Goal: Task Accomplishment & Management: Use online tool/utility

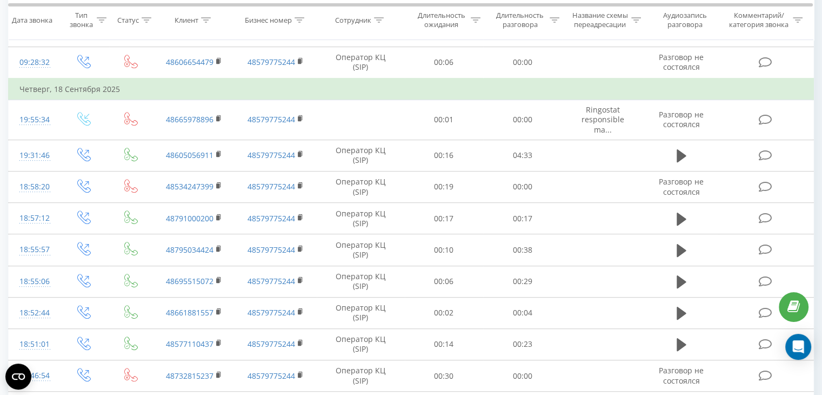
scroll to position [629, 0]
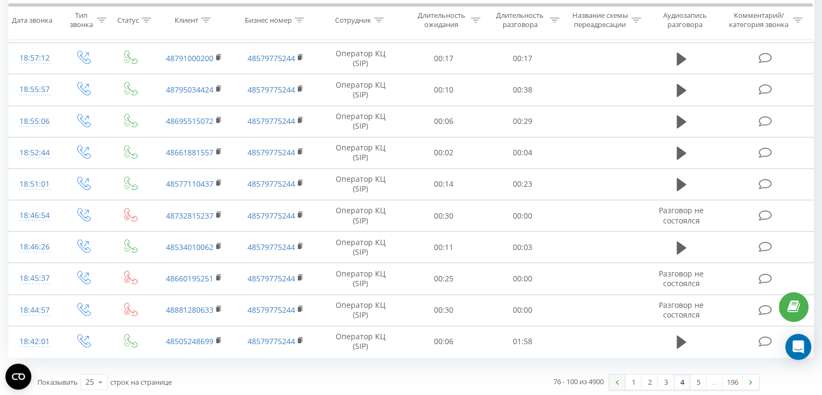
click at [616, 379] on img at bounding box center [617, 381] width 3 height 5
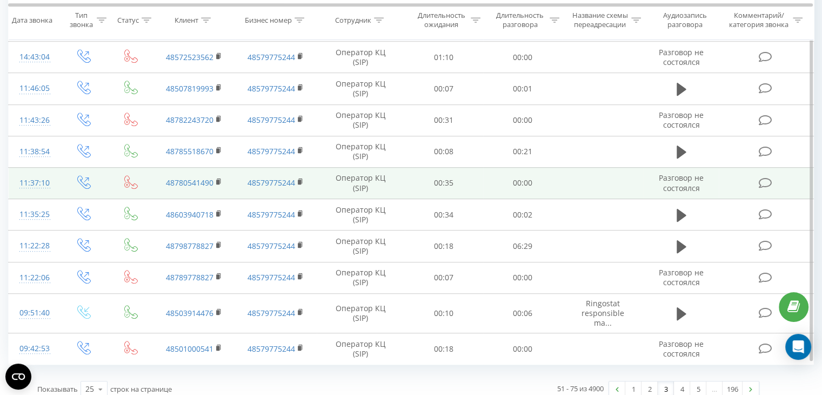
scroll to position [599, 0]
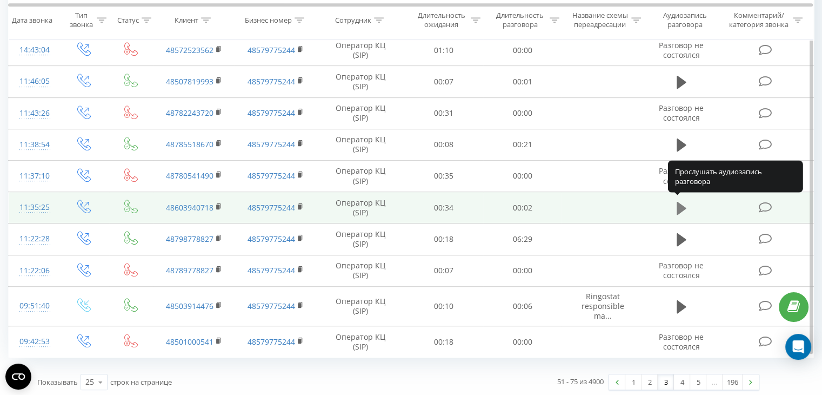
click at [683, 207] on icon at bounding box center [682, 207] width 10 height 13
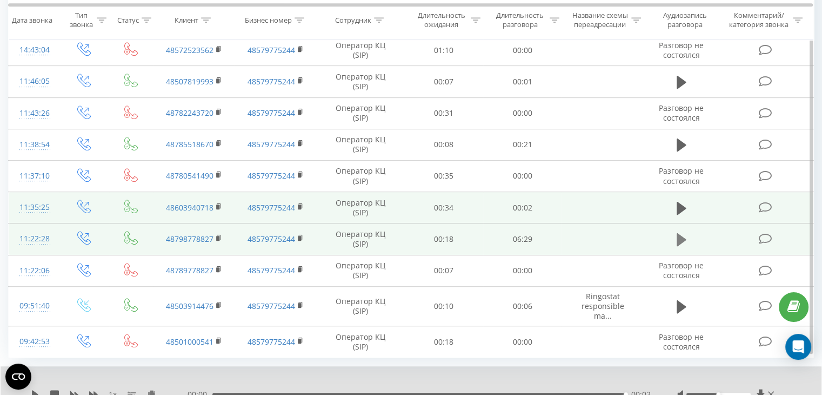
click at [681, 235] on icon at bounding box center [682, 239] width 10 height 13
click at [681, 235] on icon at bounding box center [682, 239] width 10 height 15
click at [681, 235] on icon at bounding box center [682, 239] width 10 height 13
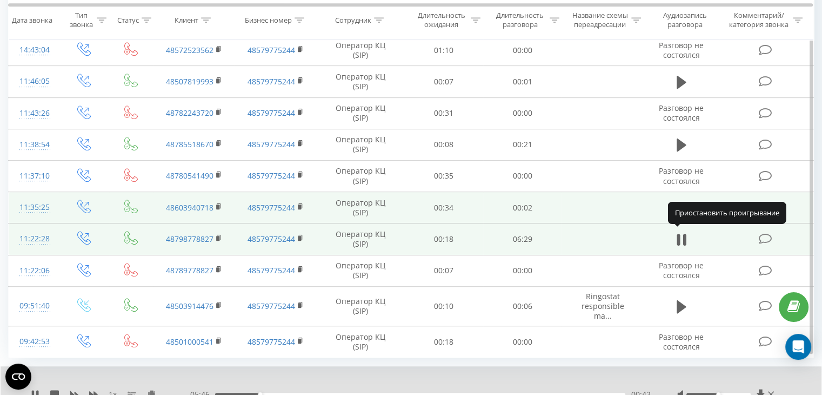
click at [681, 235] on icon at bounding box center [682, 239] width 10 height 15
click at [681, 235] on icon at bounding box center [682, 239] width 10 height 13
click at [281, 392] on div "01:02" at bounding box center [420, 393] width 410 height 3
click at [680, 238] on icon at bounding box center [682, 239] width 10 height 15
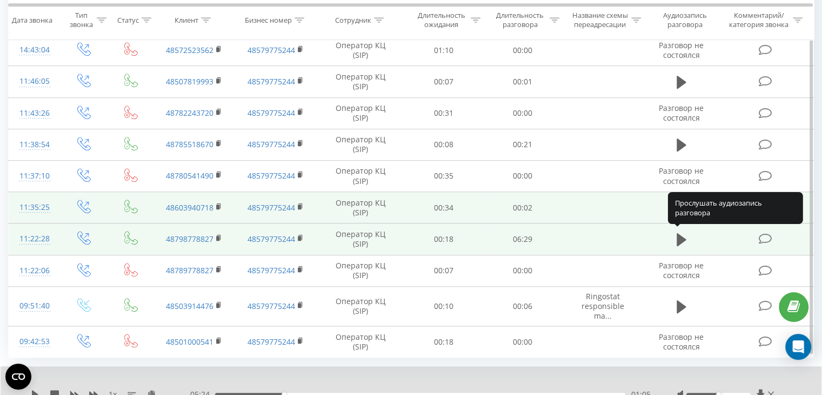
click at [680, 238] on icon at bounding box center [682, 239] width 10 height 13
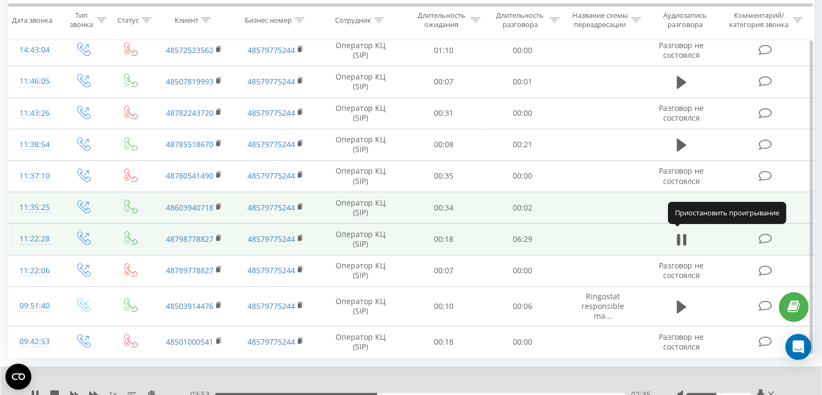
click at [680, 238] on icon at bounding box center [682, 239] width 10 height 15
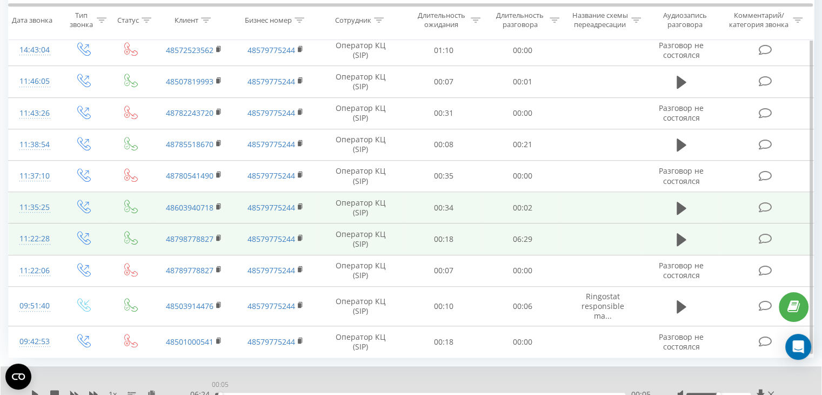
click at [220, 392] on div "00:05" at bounding box center [420, 393] width 410 height 3
click at [56, 390] on icon at bounding box center [54, 394] width 9 height 9
click at [685, 238] on icon at bounding box center [682, 239] width 10 height 15
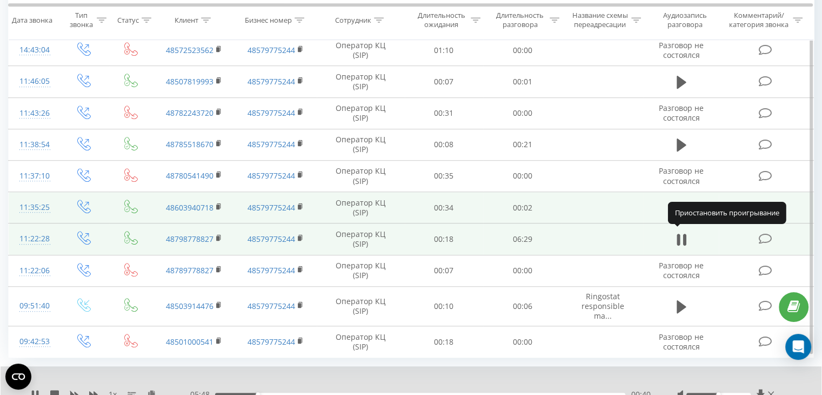
click at [685, 238] on icon at bounding box center [684, 239] width 3 height 12
click at [685, 238] on icon at bounding box center [682, 239] width 10 height 15
click at [685, 238] on icon at bounding box center [684, 239] width 3 height 12
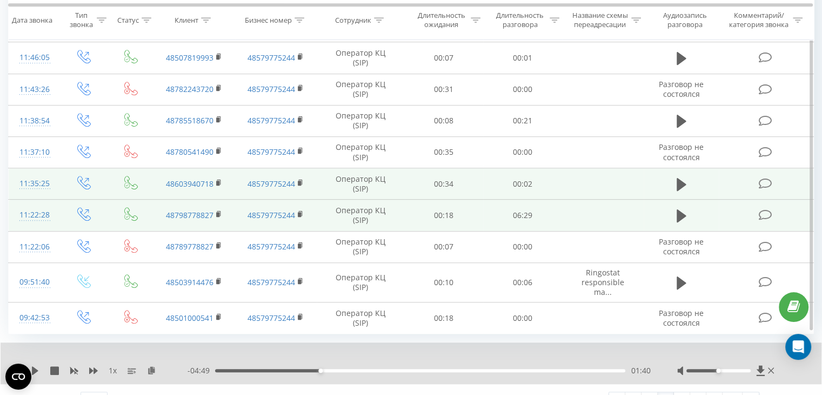
scroll to position [623, 0]
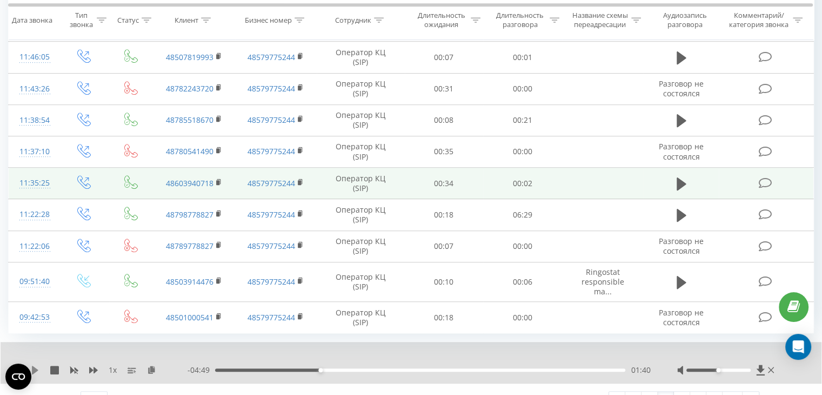
click at [35, 366] on icon at bounding box center [35, 369] width 6 height 9
click at [38, 368] on icon at bounding box center [37, 369] width 2 height 9
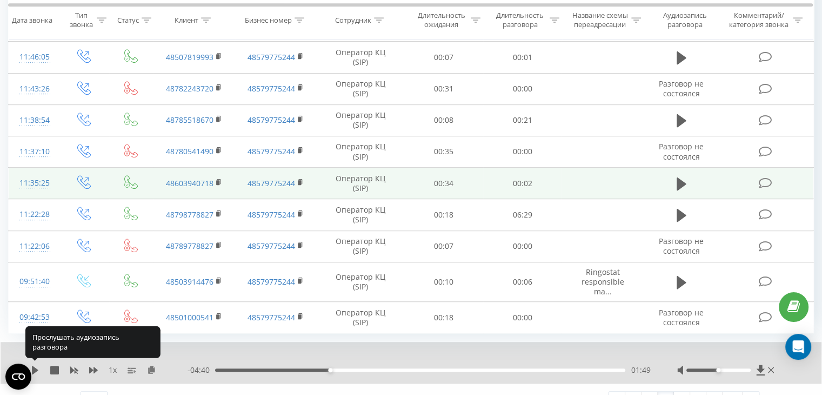
click at [38, 368] on icon at bounding box center [35, 369] width 9 height 9
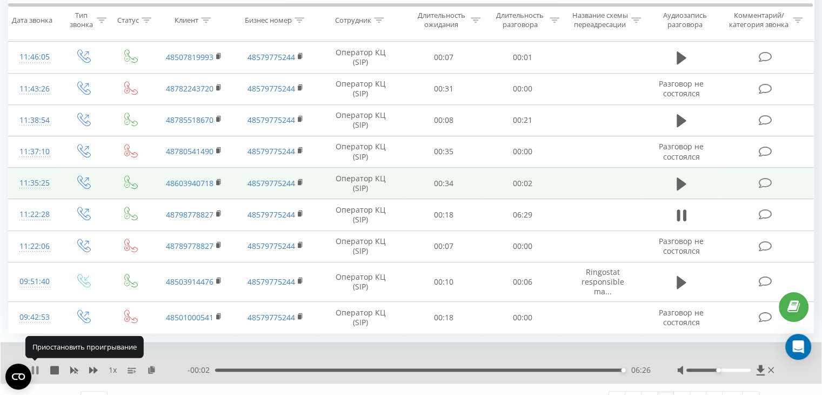
click at [37, 366] on icon at bounding box center [37, 369] width 2 height 9
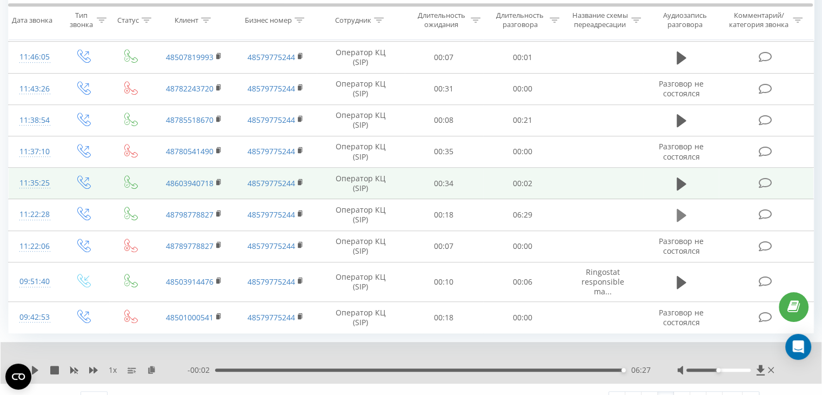
click at [677, 214] on icon at bounding box center [682, 215] width 10 height 13
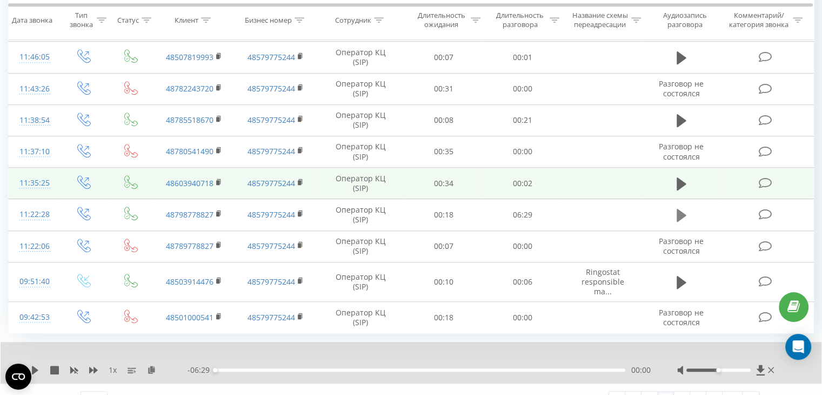
click at [679, 214] on icon at bounding box center [682, 215] width 10 height 13
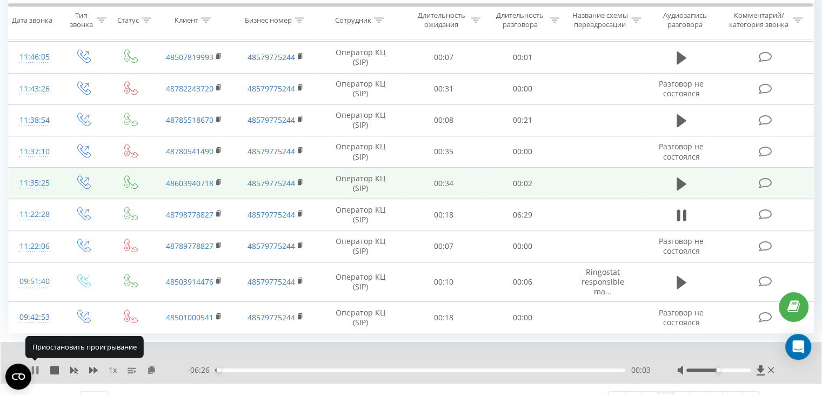
click at [37, 365] on icon at bounding box center [35, 369] width 9 height 9
